Goal: Task Accomplishment & Management: Use online tool/utility

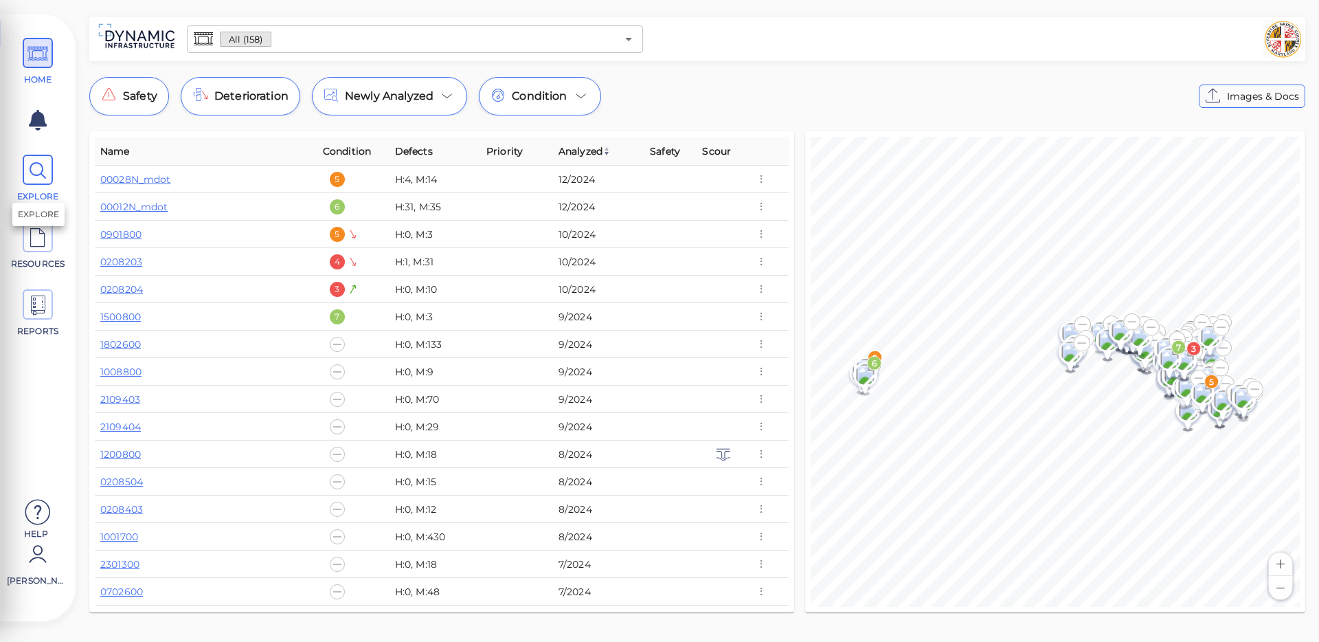
click at [35, 165] on icon at bounding box center [37, 170] width 21 height 31
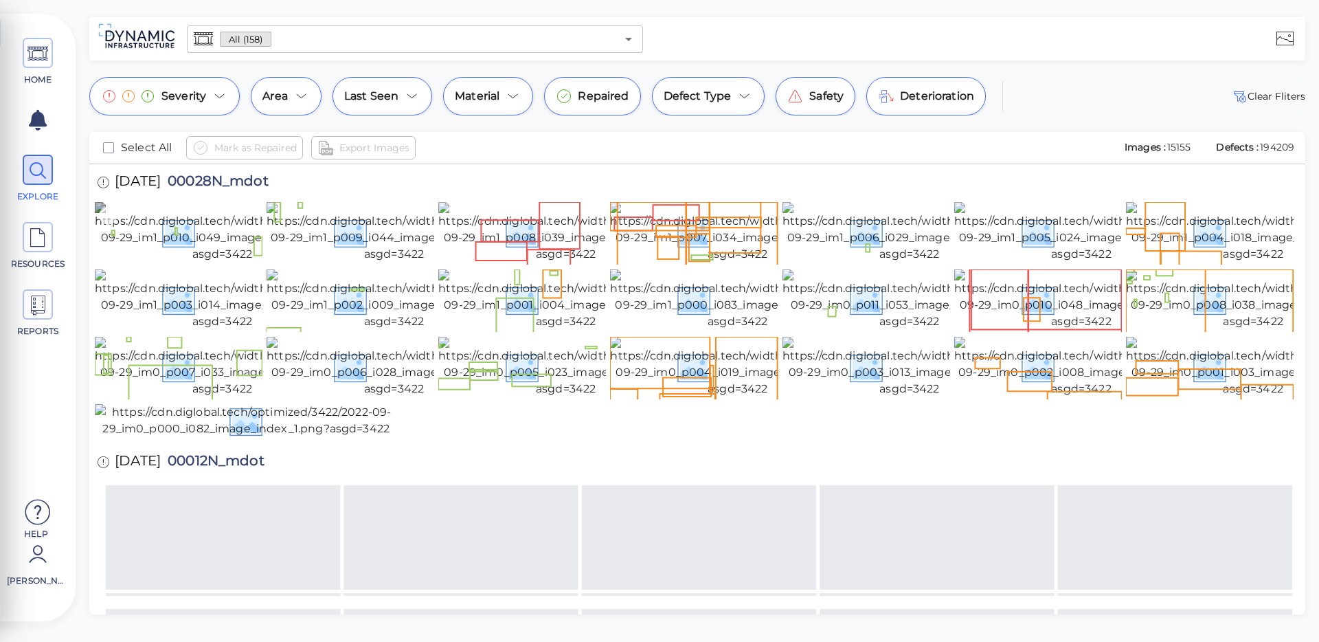
click at [108, 212] on icon at bounding box center [108, 215] width 19 height 19
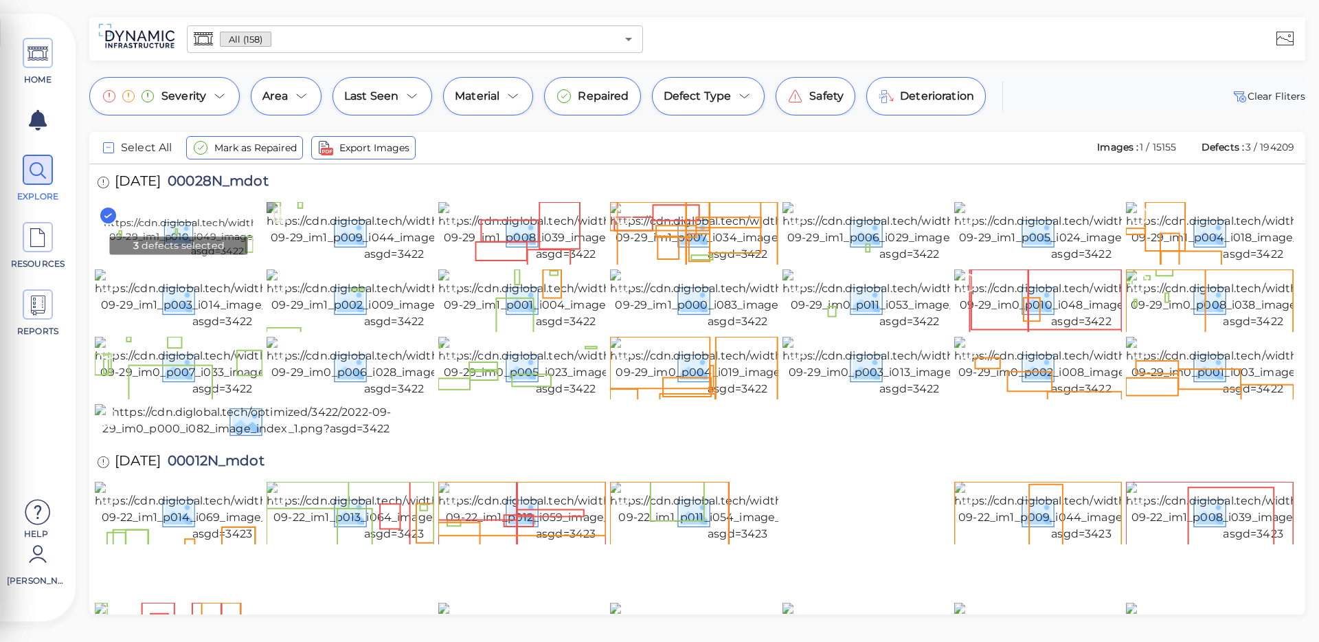
click at [281, 216] on icon at bounding box center [280, 215] width 19 height 19
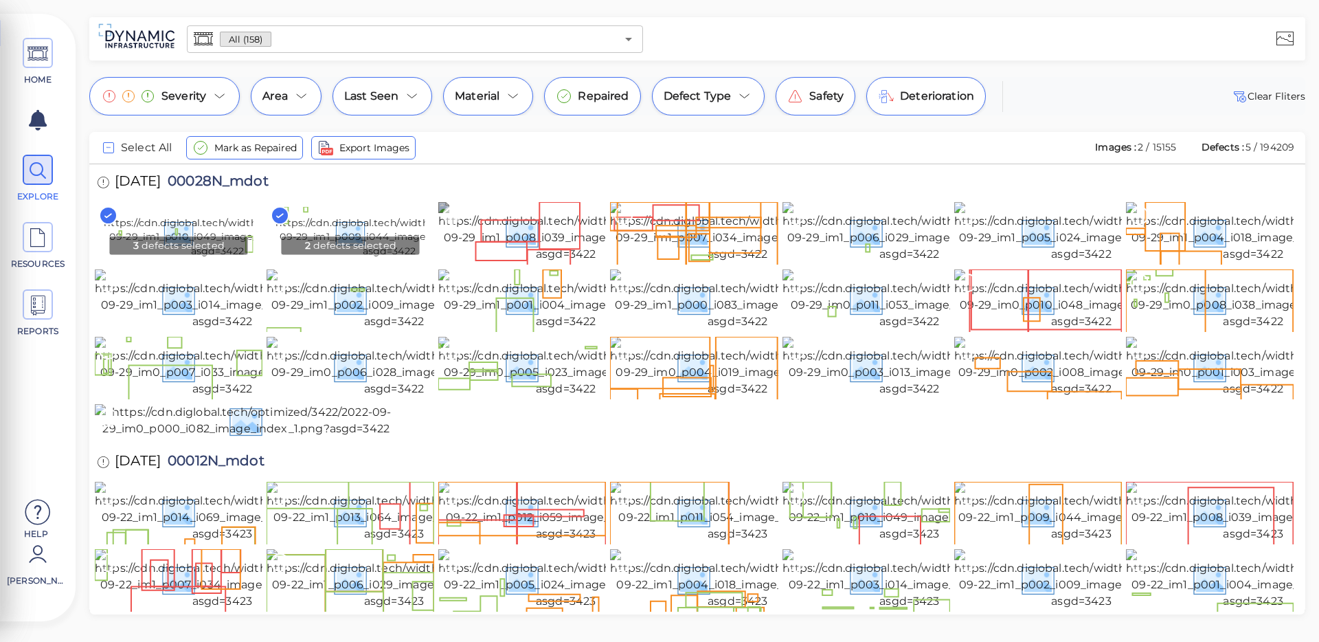
click at [449, 212] on icon at bounding box center [452, 215] width 19 height 19
click at [619, 216] on icon at bounding box center [623, 215] width 19 height 19
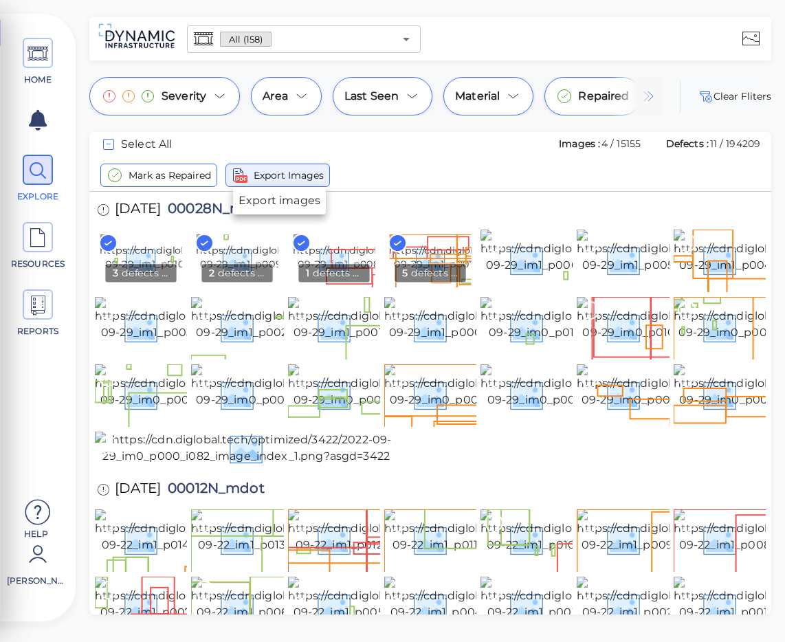
click at [296, 174] on span "Export Images" at bounding box center [289, 175] width 70 height 16
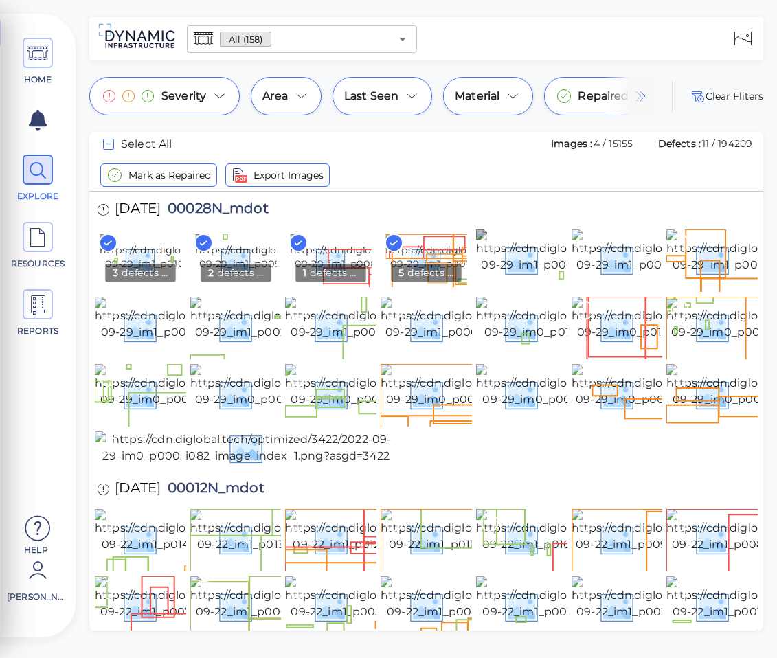
click at [493, 240] on icon at bounding box center [489, 243] width 19 height 19
click at [495, 100] on span "Material" at bounding box center [477, 96] width 45 height 16
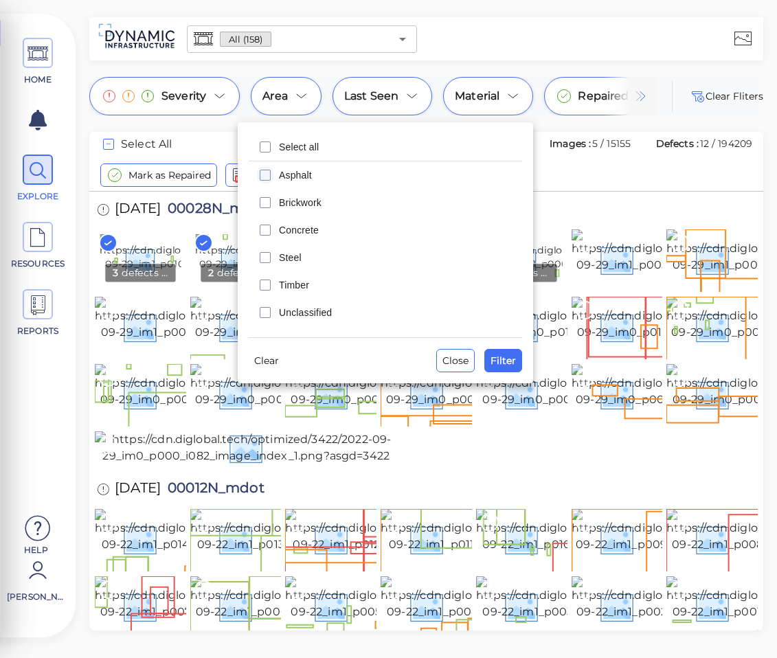
click at [265, 177] on icon "checkbox" at bounding box center [265, 175] width 16 height 16
click at [265, 210] on icon "checkbox" at bounding box center [265, 202] width 16 height 16
click at [264, 222] on icon "checkbox" at bounding box center [265, 230] width 16 height 16
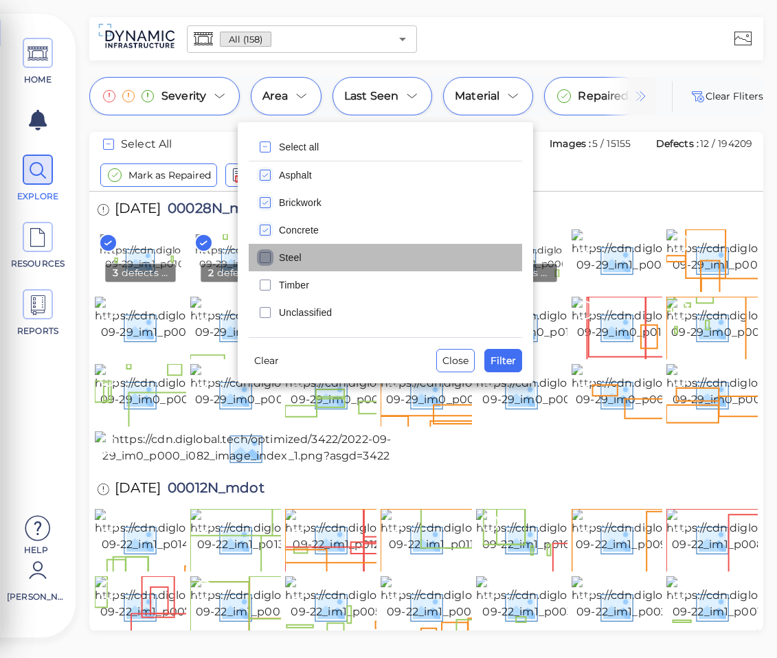
click at [269, 254] on icon "checkbox" at bounding box center [265, 257] width 16 height 16
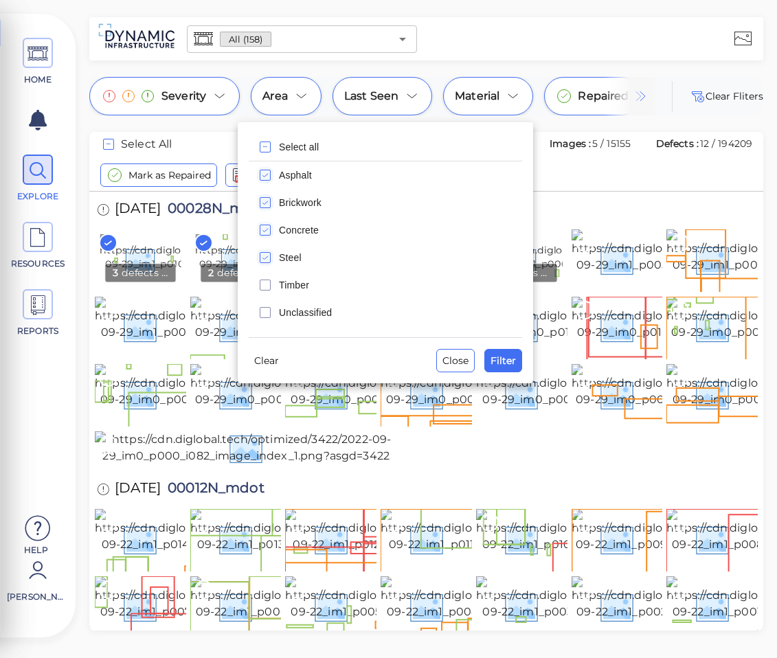
click at [208, 96] on div at bounding box center [388, 329] width 777 height 658
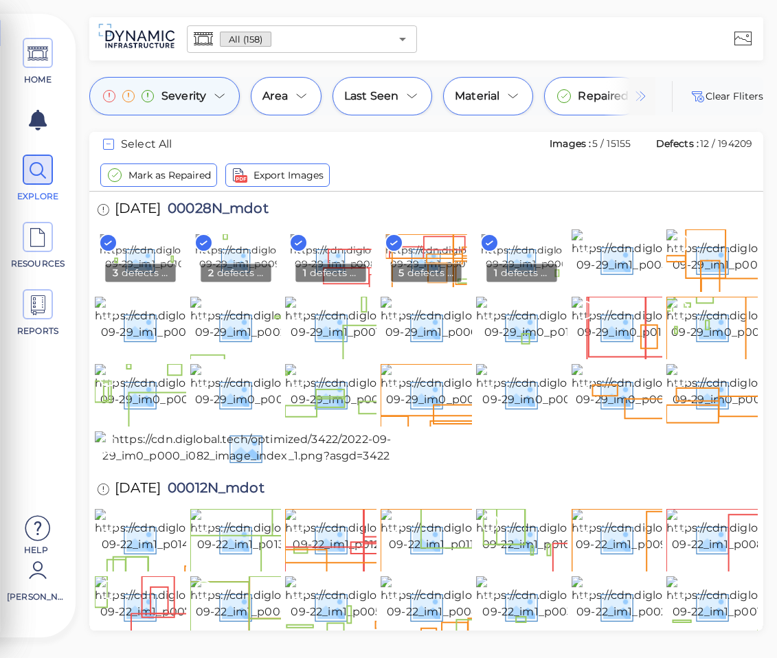
click at [218, 93] on icon at bounding box center [220, 96] width 16 height 16
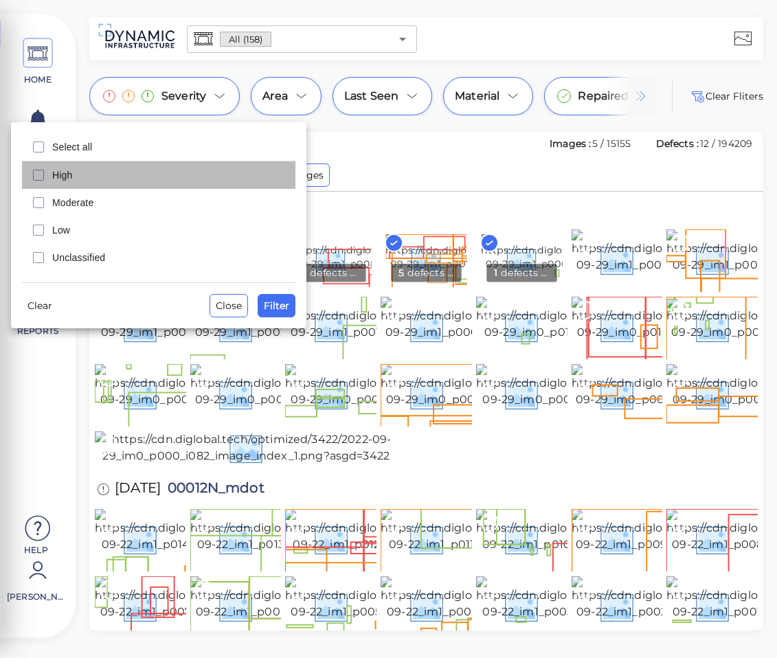
click at [47, 178] on div "High" at bounding box center [159, 174] width 274 height 27
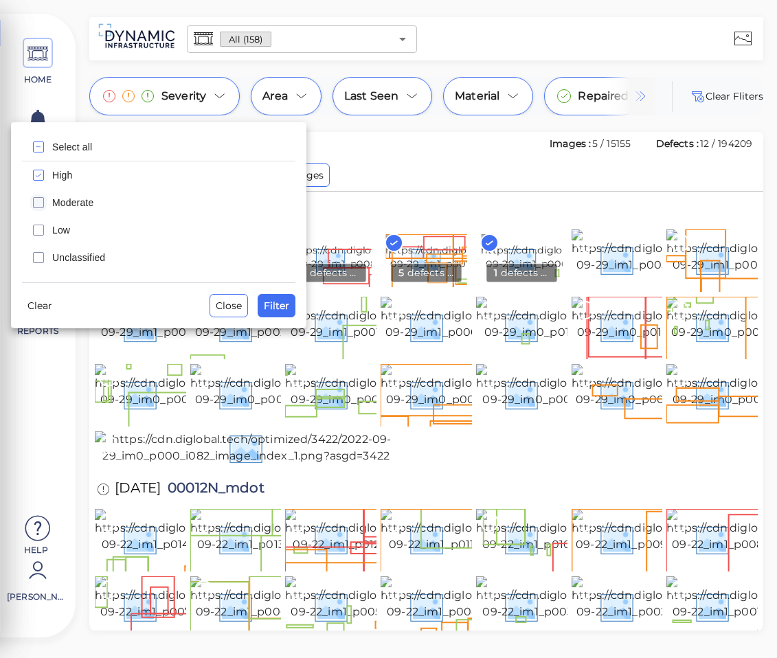
click at [39, 206] on icon "checkbox" at bounding box center [38, 202] width 16 height 16
click at [278, 309] on span "Filter" at bounding box center [276, 306] width 25 height 16
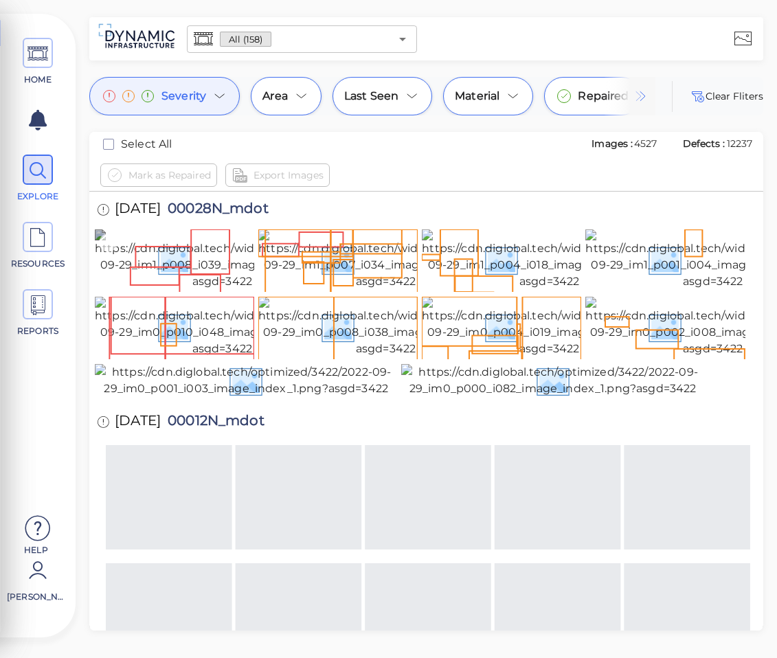
click at [112, 243] on icon at bounding box center [108, 243] width 19 height 19
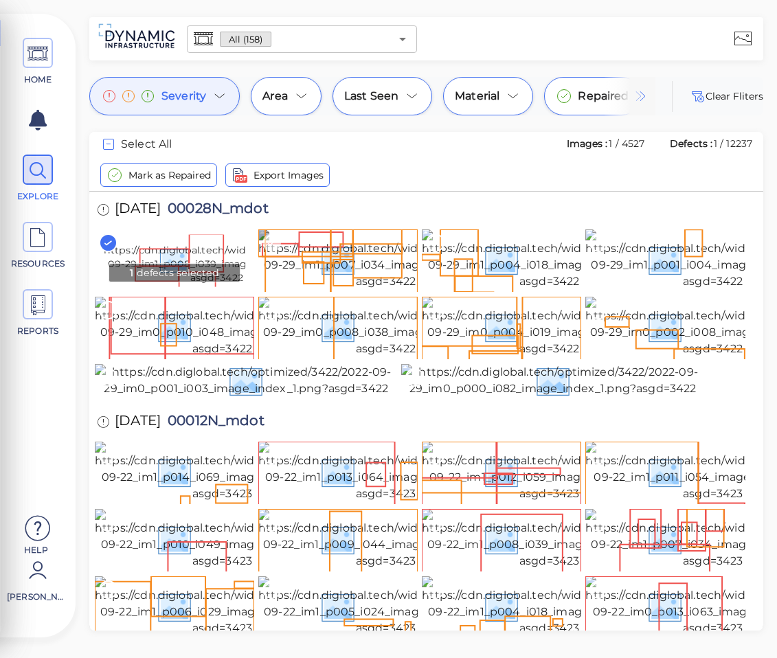
click at [278, 243] on icon at bounding box center [272, 243] width 19 height 19
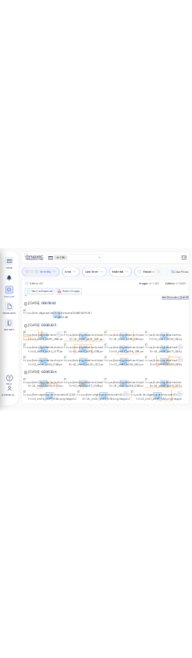
scroll to position [516, 0]
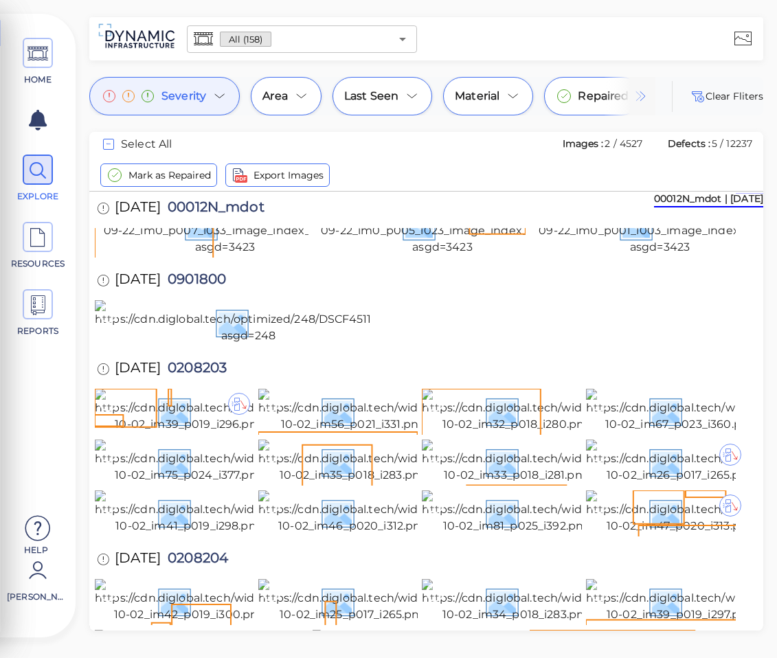
click at [113, 16] on icon at bounding box center [108, 6] width 19 height 19
click at [111, 83] on icon at bounding box center [108, 74] width 19 height 19
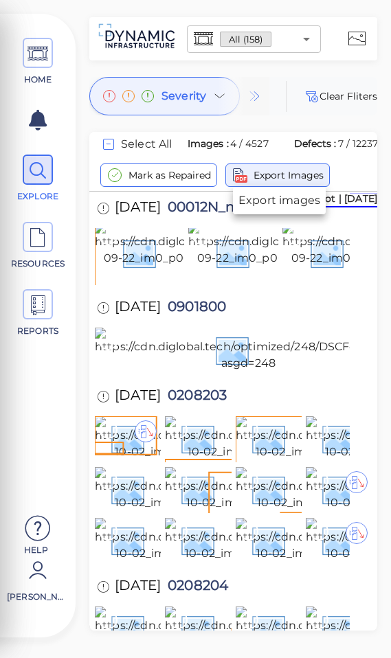
click at [300, 175] on span "Export Images" at bounding box center [289, 175] width 70 height 16
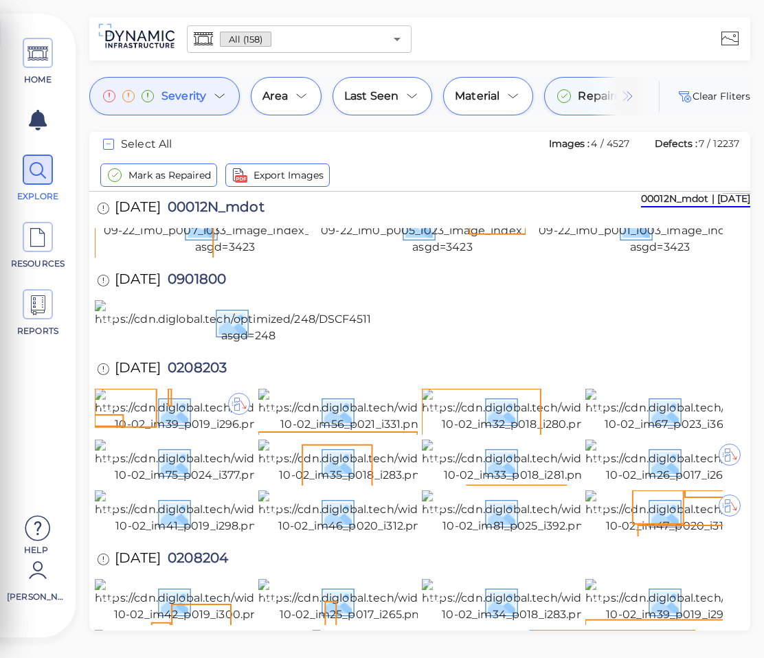
click at [578, 98] on span "Repaired" at bounding box center [603, 96] width 51 height 16
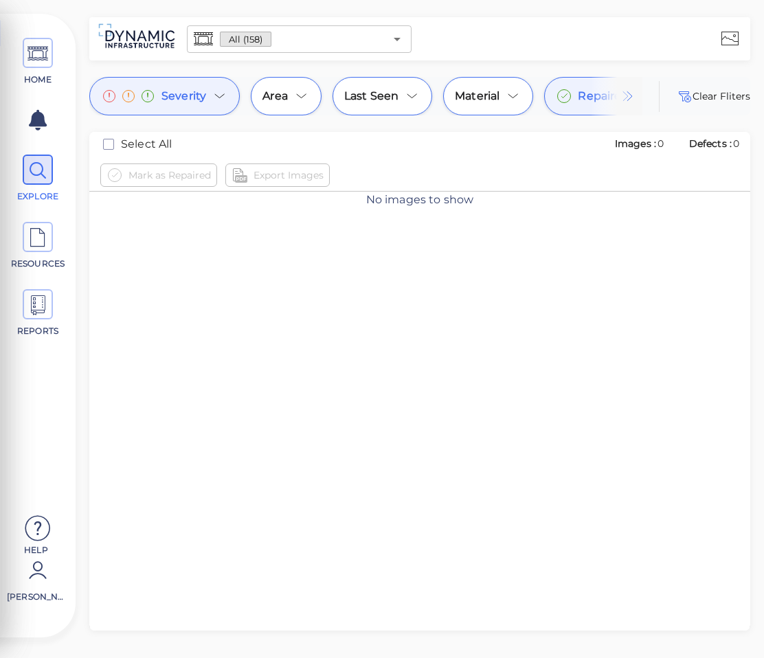
click at [575, 96] on div "Repaired" at bounding box center [592, 96] width 96 height 38
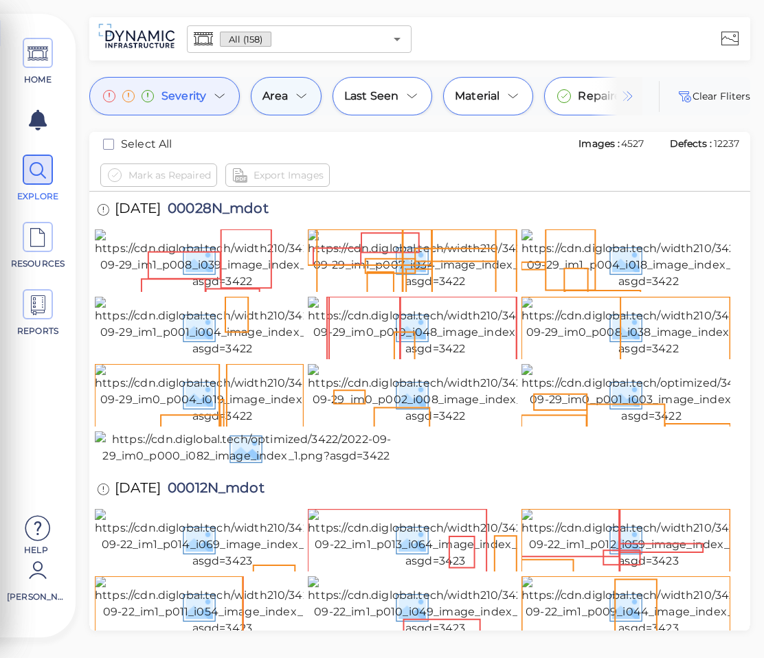
click at [303, 96] on icon at bounding box center [301, 96] width 9 height 4
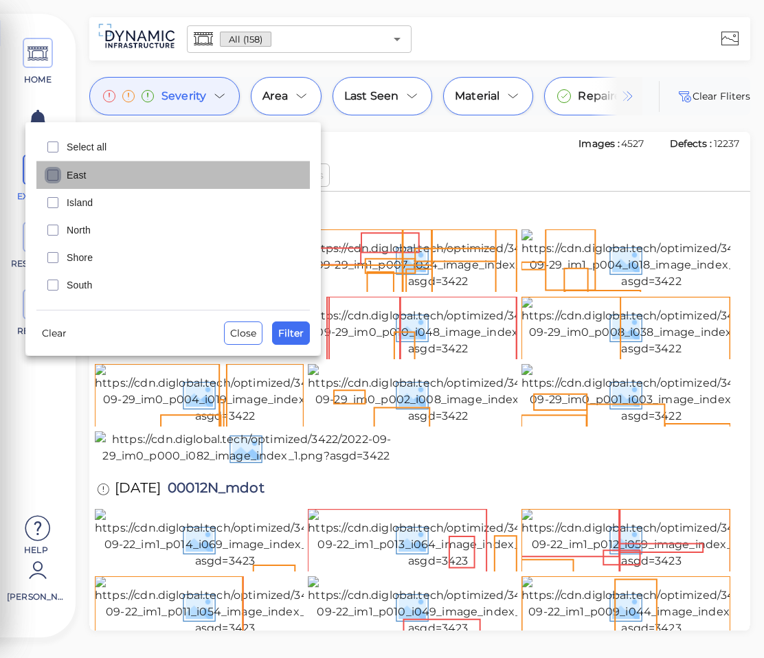
click at [52, 177] on icon "checkbox" at bounding box center [53, 175] width 16 height 16
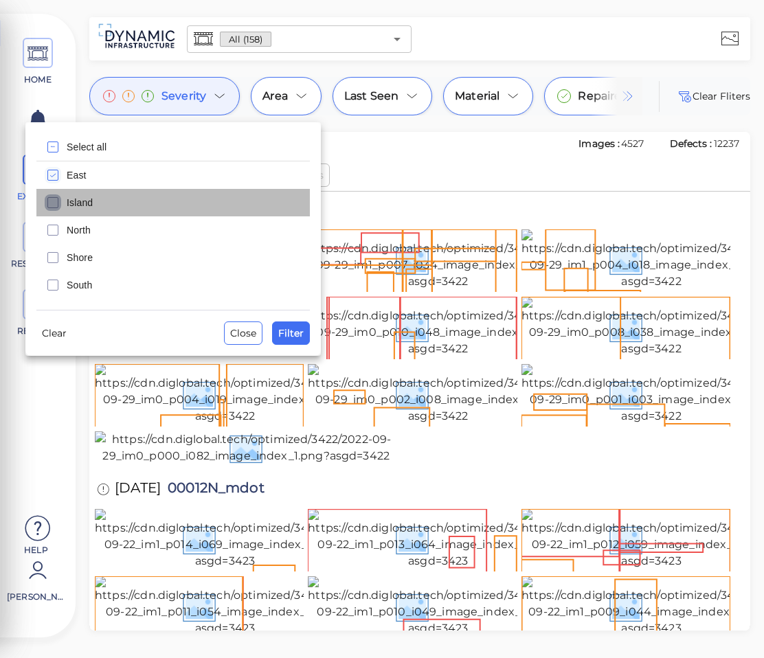
click at [54, 207] on icon "checkbox" at bounding box center [53, 202] width 16 height 16
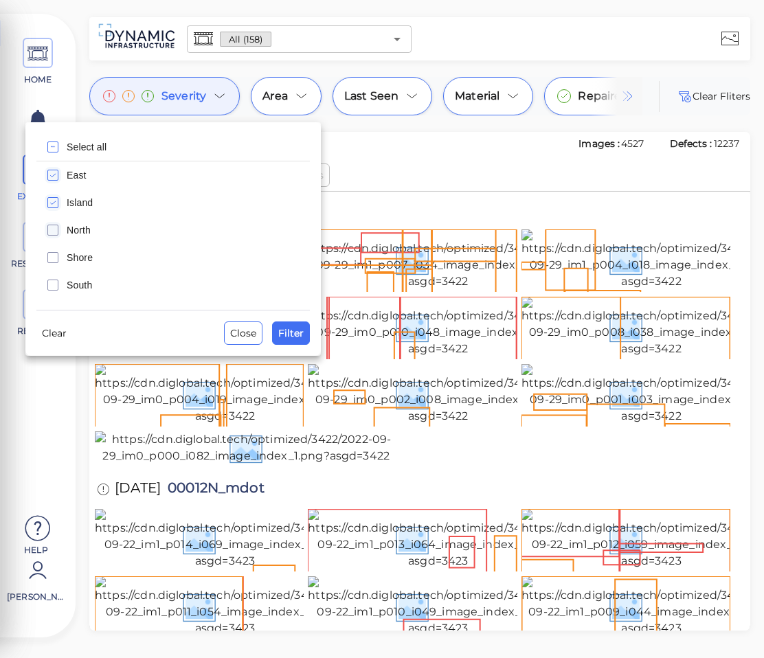
click at [49, 226] on icon "checkbox" at bounding box center [53, 230] width 16 height 16
click at [47, 262] on icon "checkbox" at bounding box center [53, 257] width 16 height 16
click at [300, 332] on span "Filter" at bounding box center [290, 333] width 25 height 16
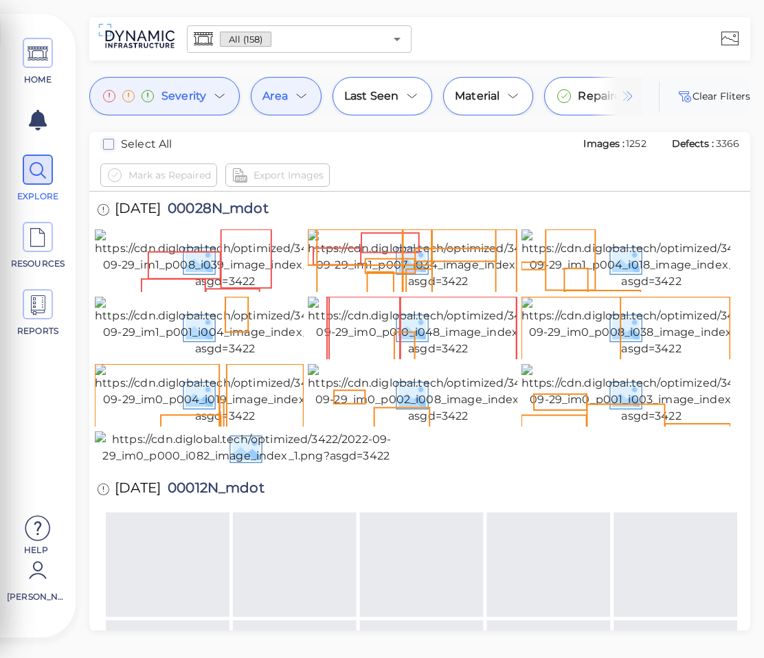
click at [107, 140] on rect "checkbox" at bounding box center [109, 145] width 10 height 10
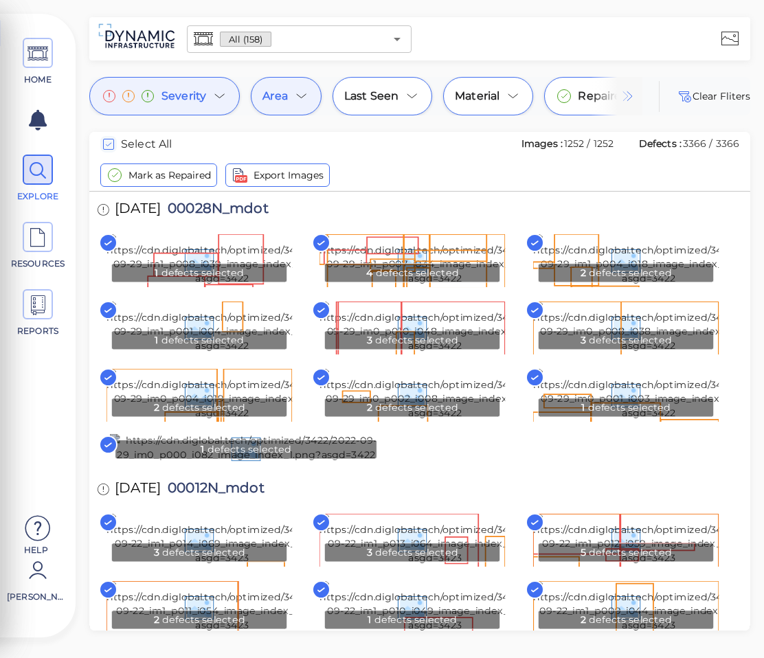
click at [108, 143] on icon "checkbox" at bounding box center [108, 144] width 16 height 16
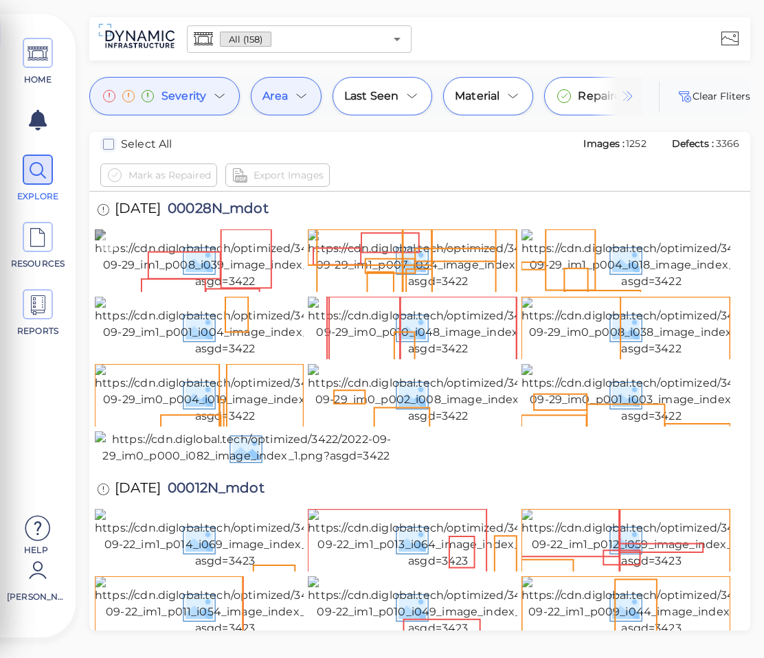
click at [109, 238] on icon at bounding box center [108, 243] width 19 height 19
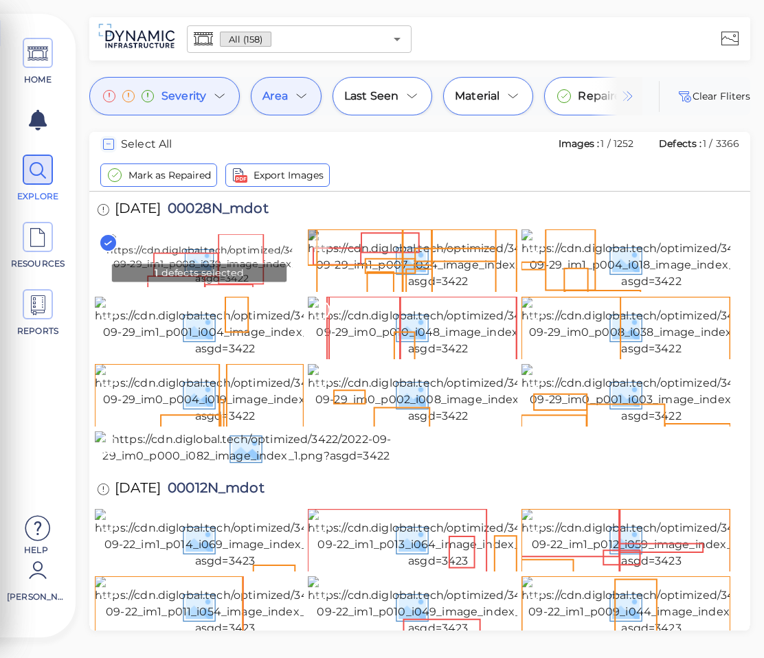
click at [314, 243] on icon at bounding box center [321, 243] width 19 height 19
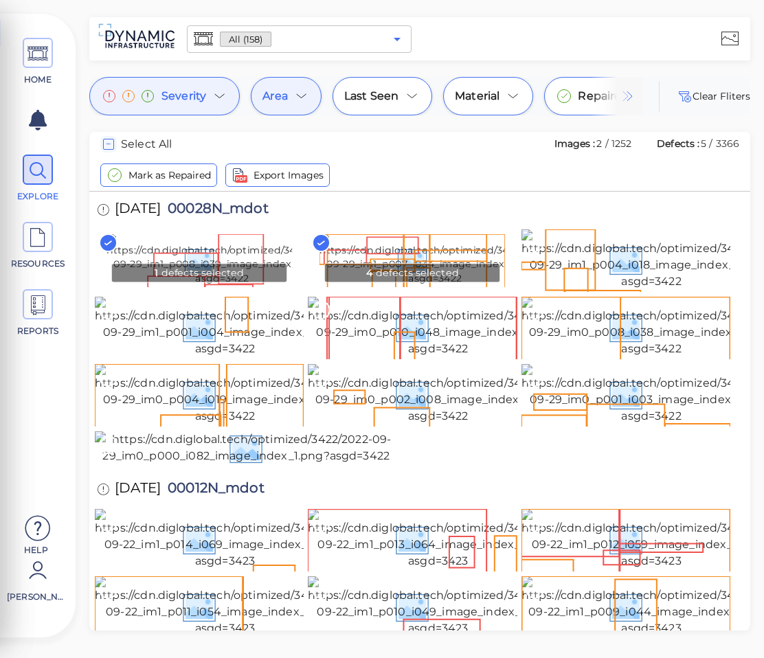
click at [390, 41] on icon "Open" at bounding box center [397, 39] width 16 height 16
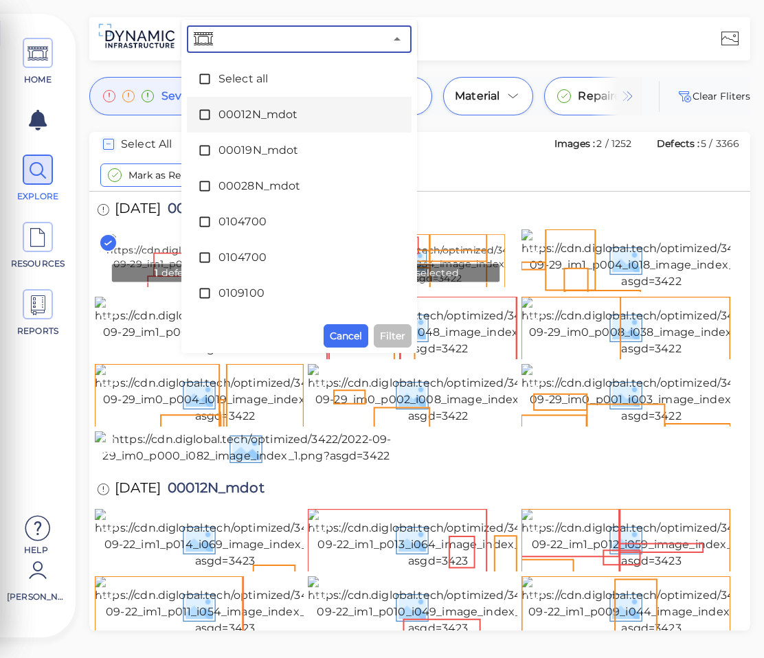
click at [200, 120] on icon at bounding box center [205, 115] width 14 height 14
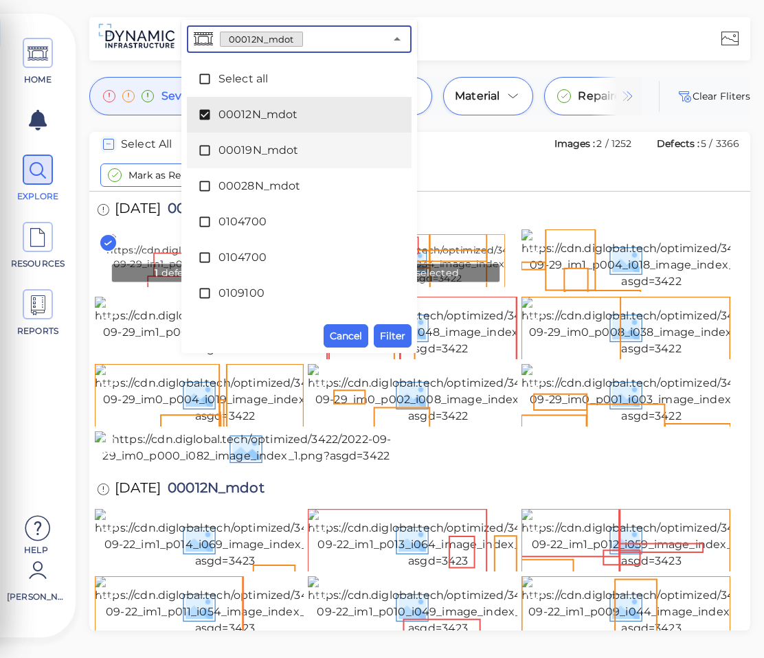
click at [204, 154] on icon at bounding box center [205, 151] width 14 height 14
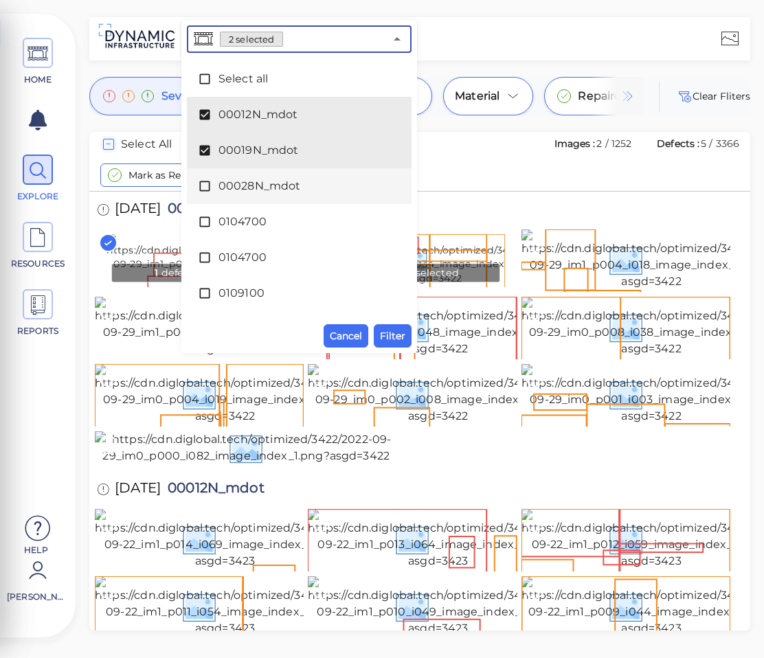
click at [206, 184] on icon at bounding box center [205, 186] width 14 height 14
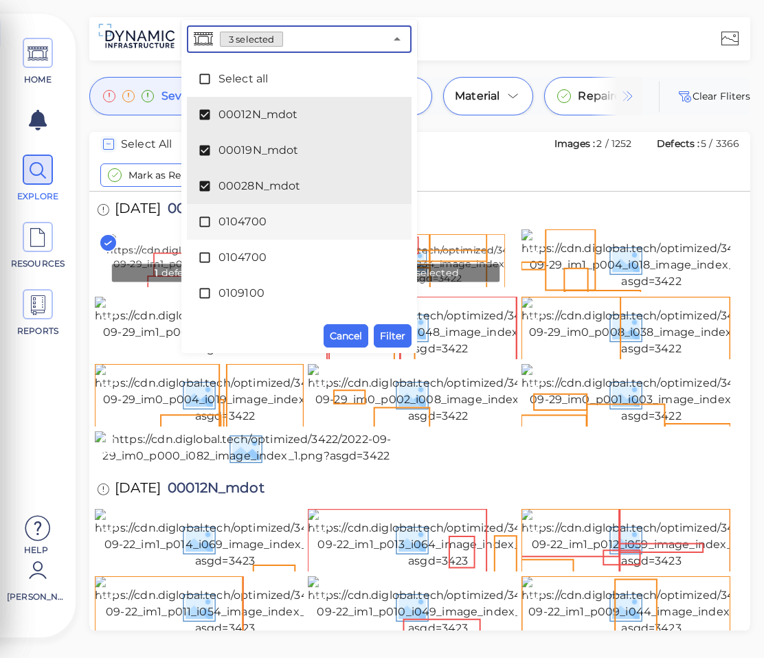
click at [205, 221] on icon at bounding box center [205, 222] width 14 height 14
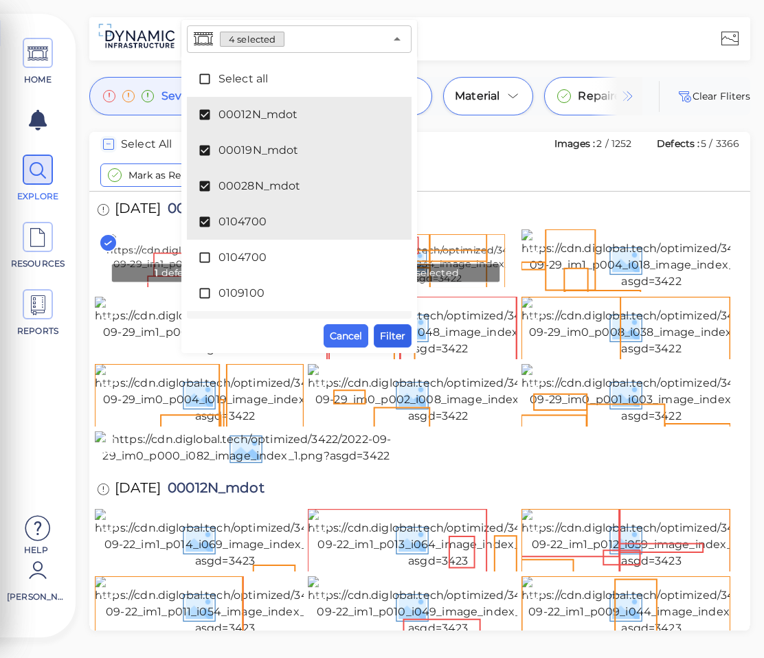
click at [391, 334] on span "Filter" at bounding box center [392, 336] width 25 height 16
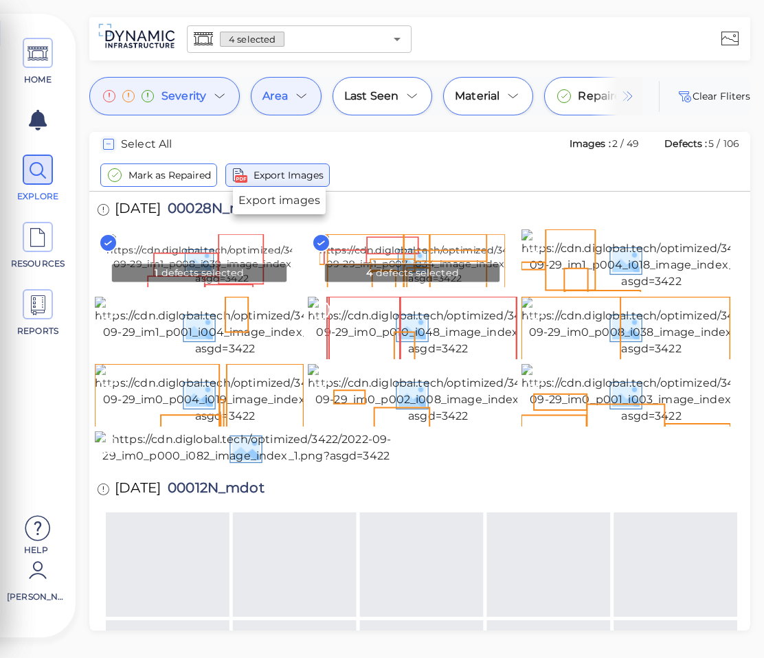
click at [302, 172] on span "Export Images" at bounding box center [289, 175] width 70 height 16
